Goal: Task Accomplishment & Management: Manage account settings

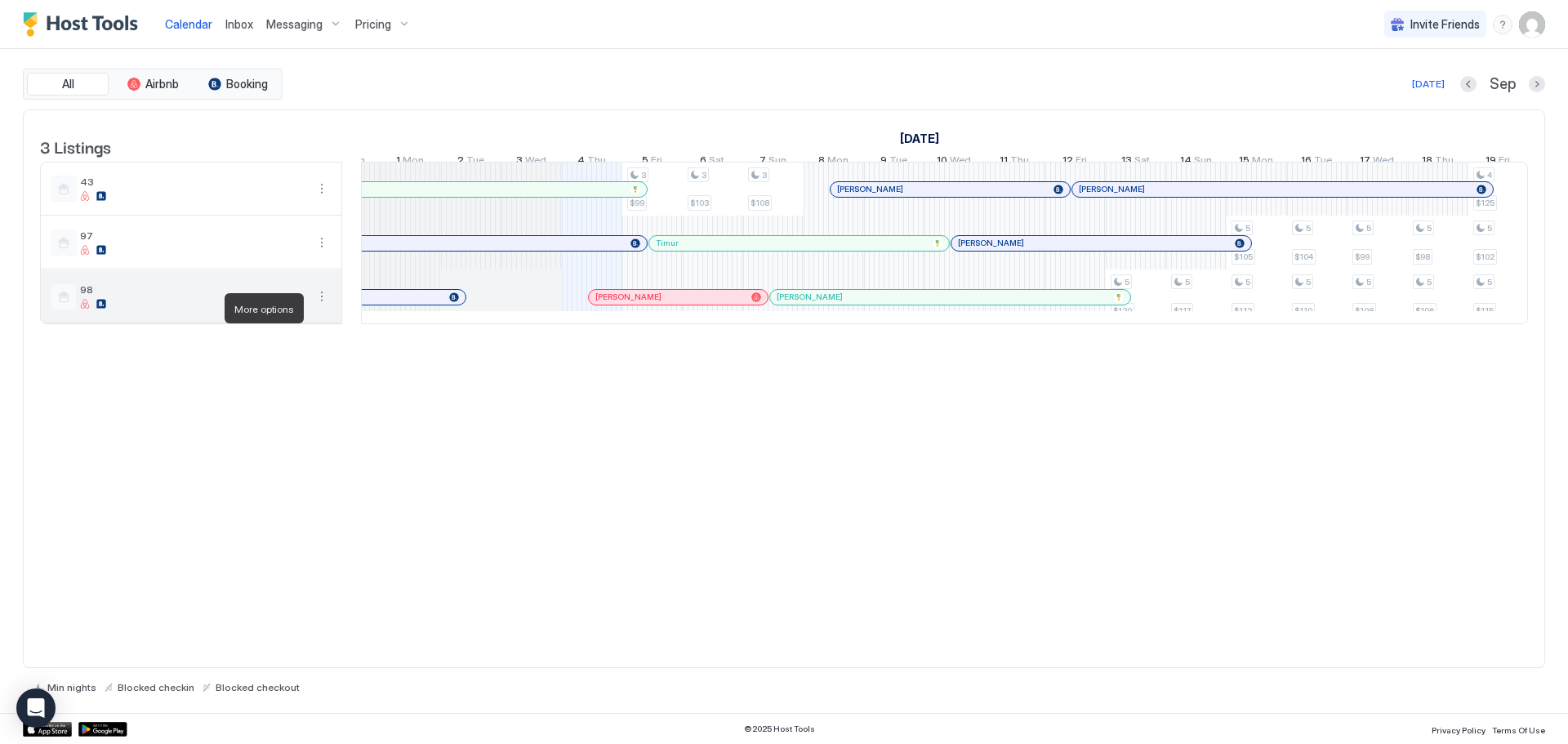
click at [322, 306] on button "More options" at bounding box center [321, 296] width 20 height 20
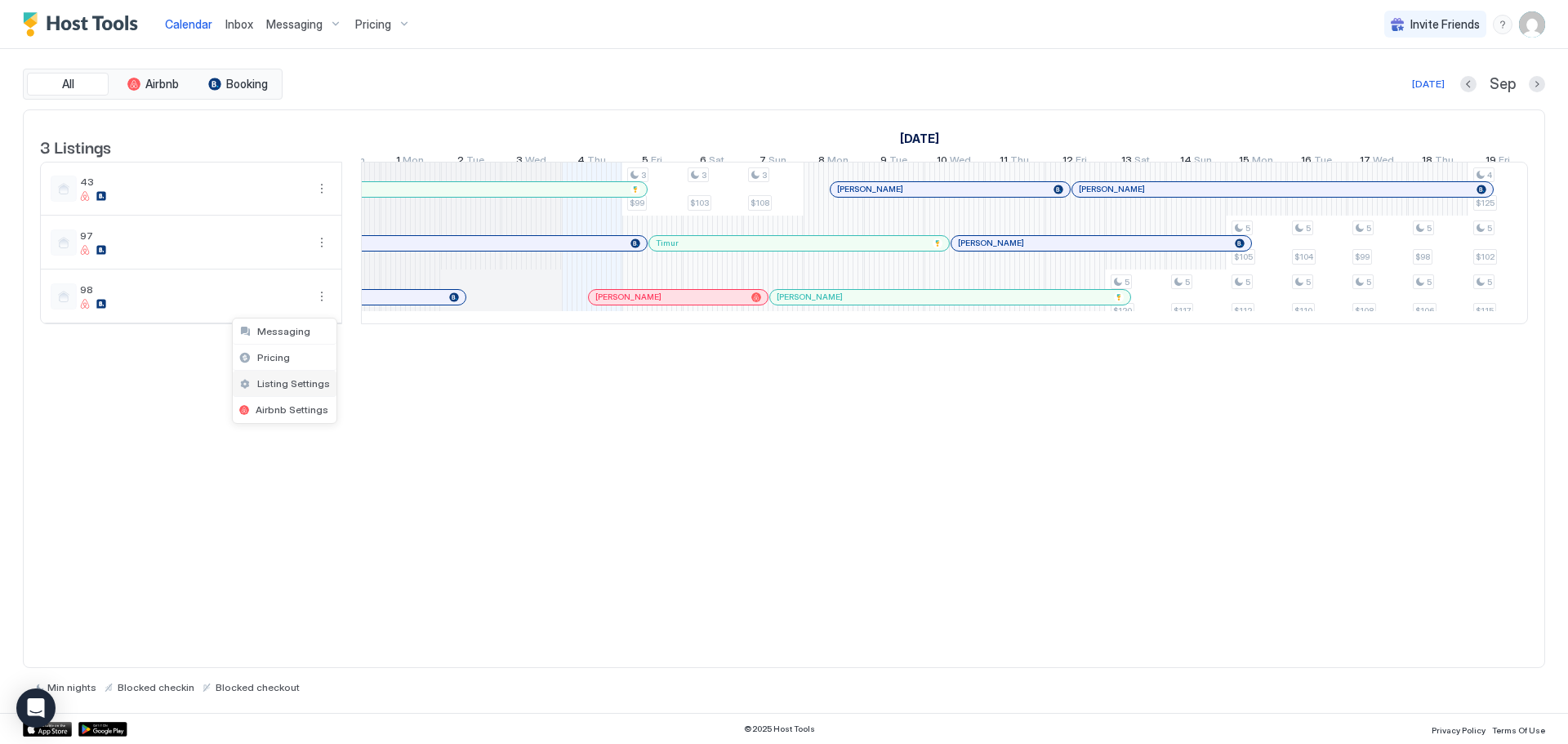
click at [321, 385] on span "Listing Settings" at bounding box center [293, 383] width 72 height 12
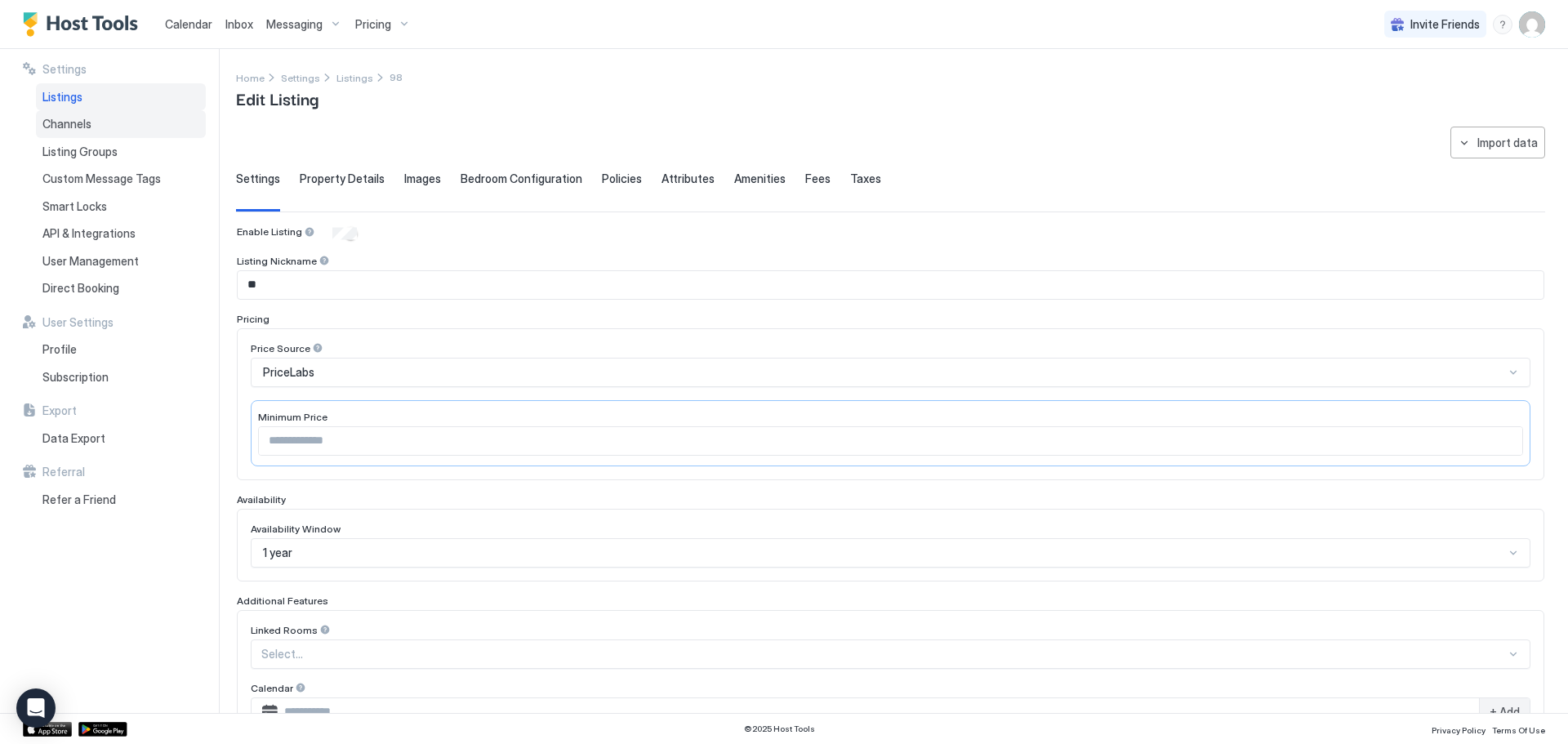
click at [82, 115] on div "Channels" at bounding box center [120, 124] width 170 height 28
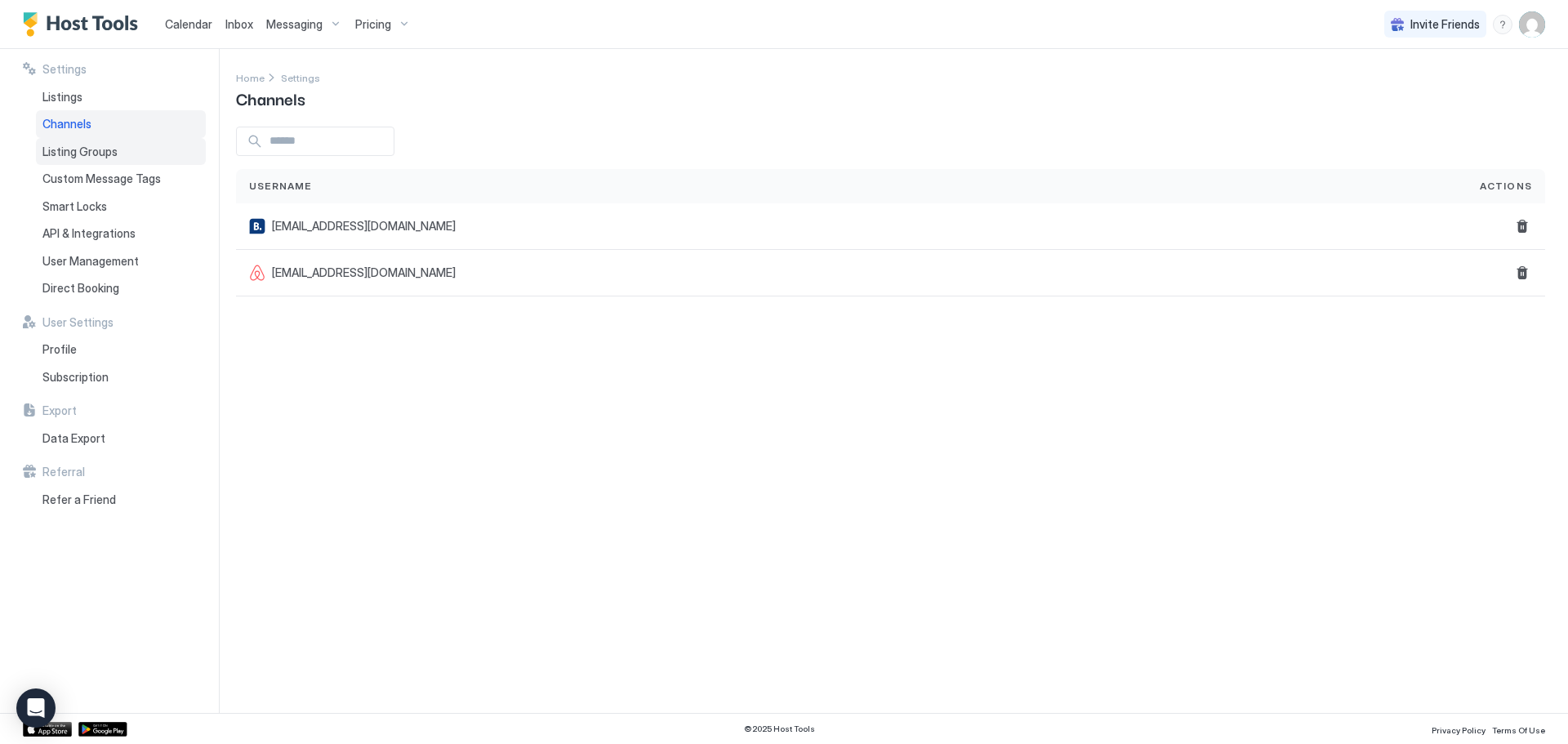
click at [92, 149] on span "Listing Groups" at bounding box center [80, 152] width 75 height 15
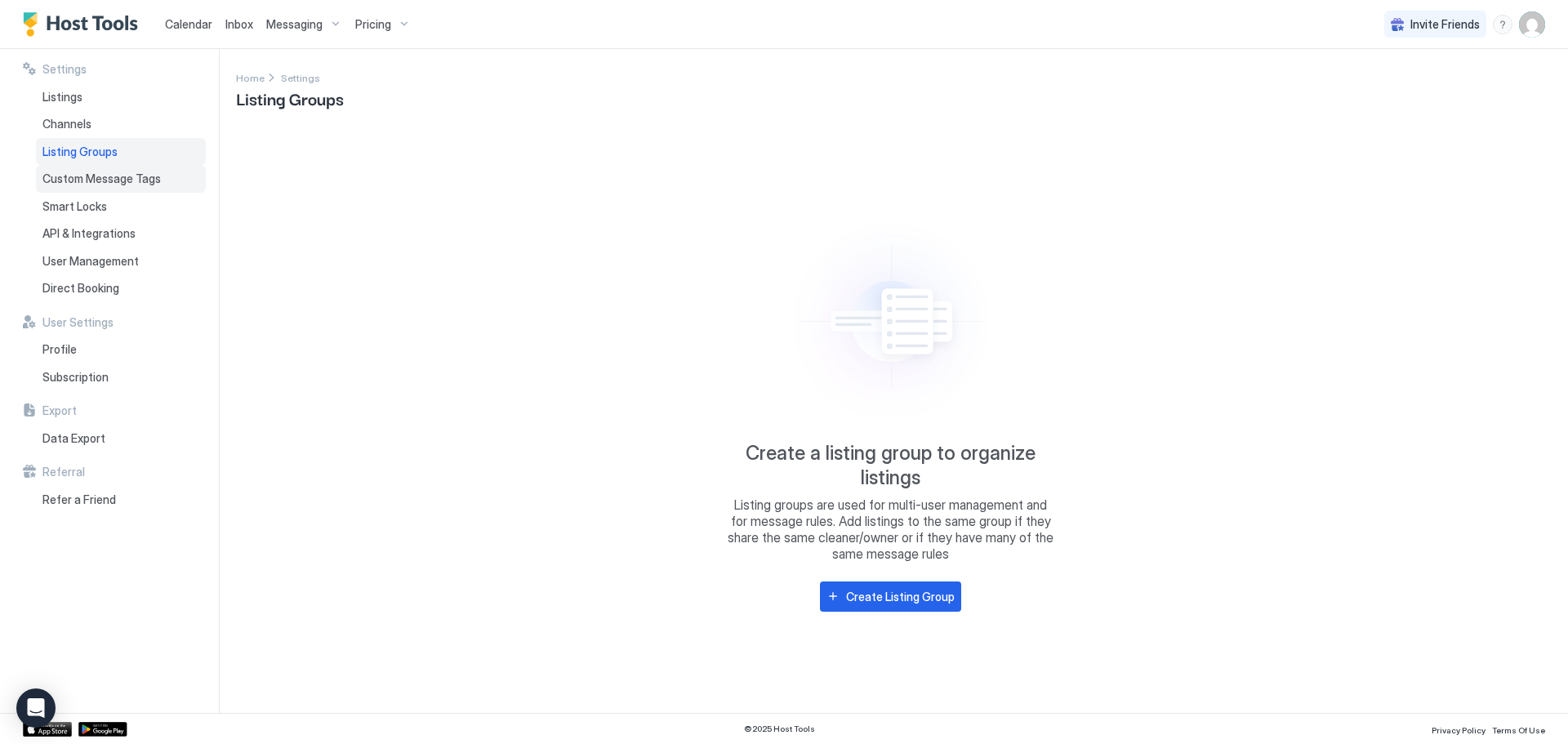
click at [98, 182] on span "Custom Message Tags" at bounding box center [101, 179] width 118 height 15
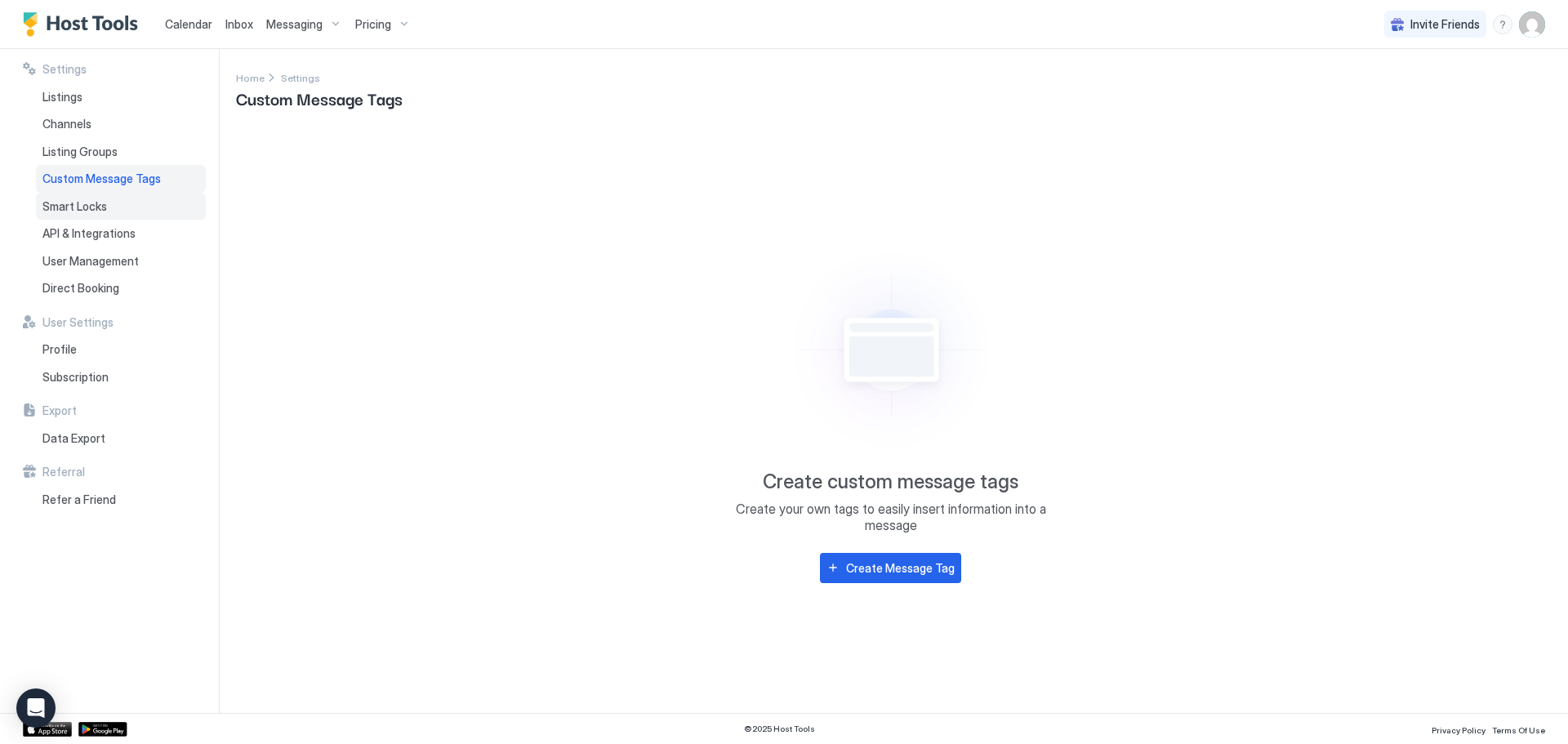
click at [103, 210] on span "Smart Locks" at bounding box center [74, 207] width 65 height 15
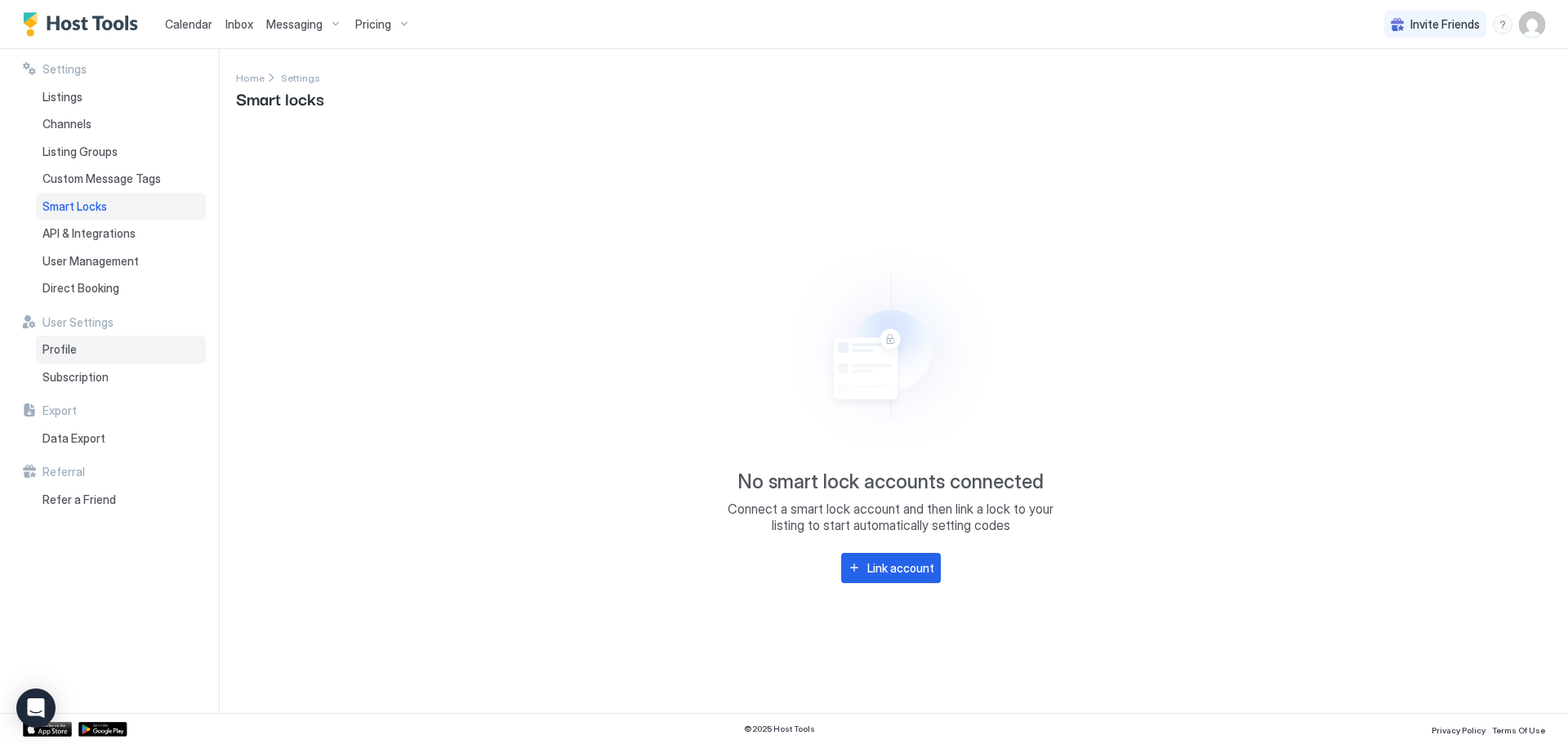
click at [105, 355] on div "Profile" at bounding box center [120, 349] width 170 height 28
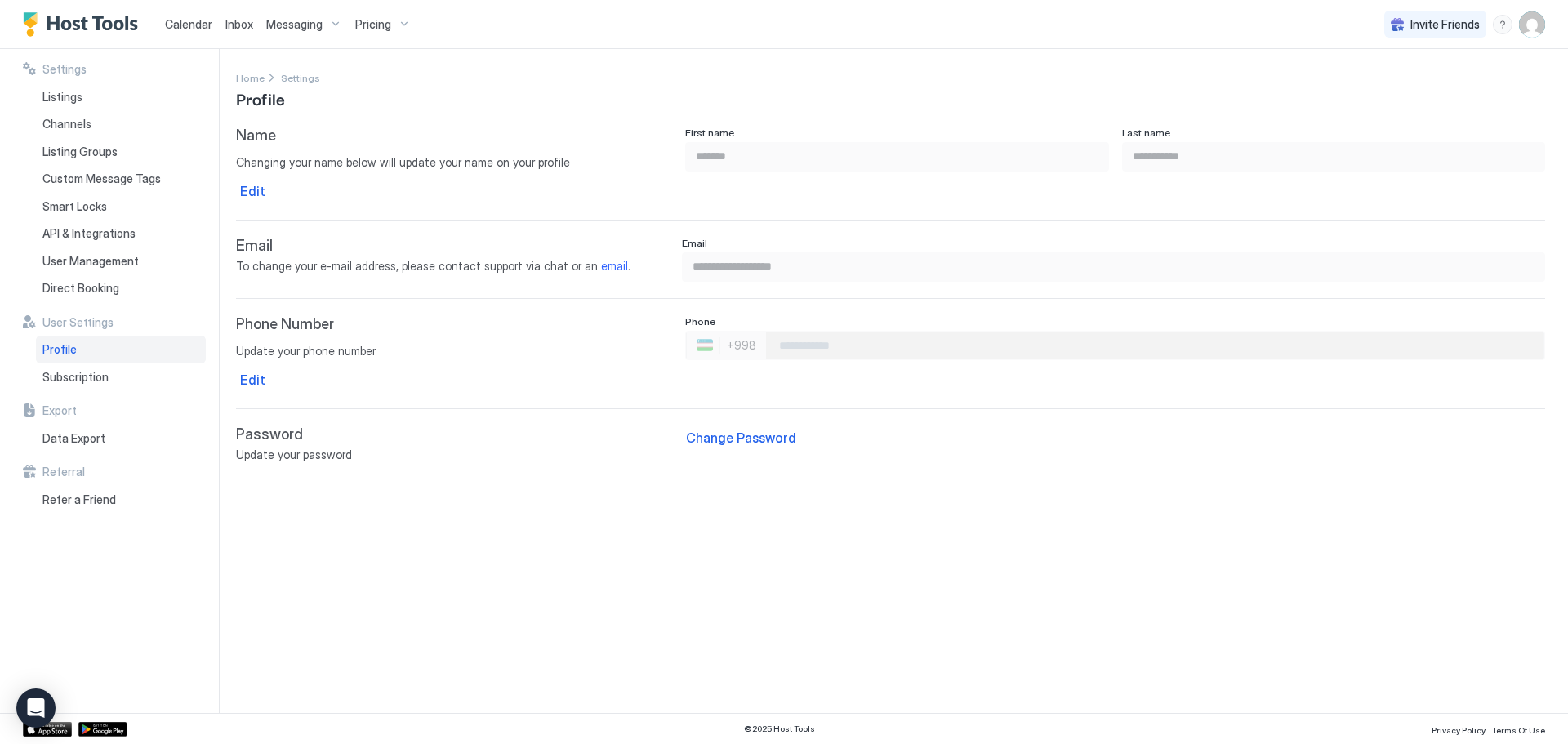
type input "**********"
click at [91, 30] on img "Host Tools Logo" at bounding box center [84, 24] width 122 height 24
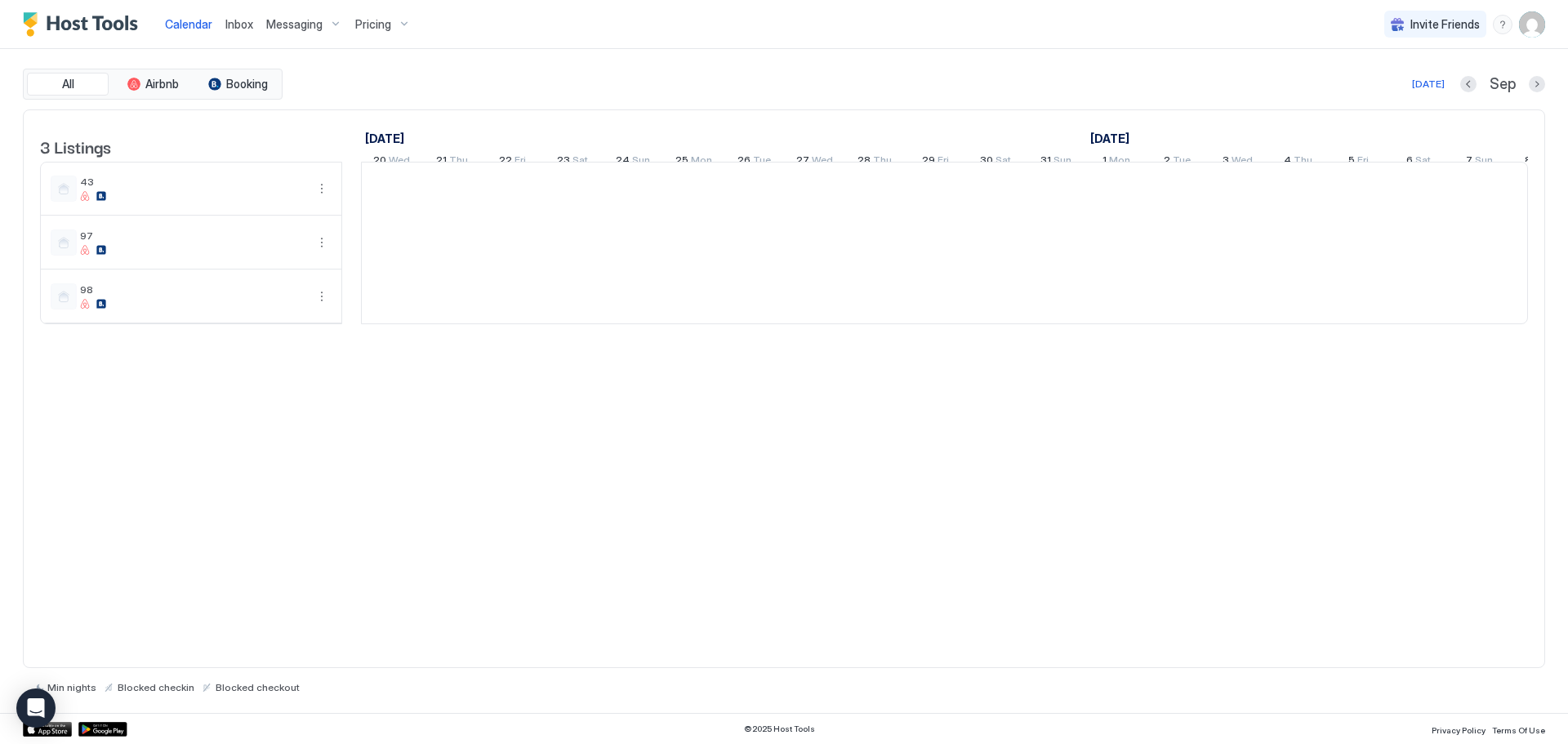
scroll to position [0, 908]
